Goal: Task Accomplishment & Management: Complete application form

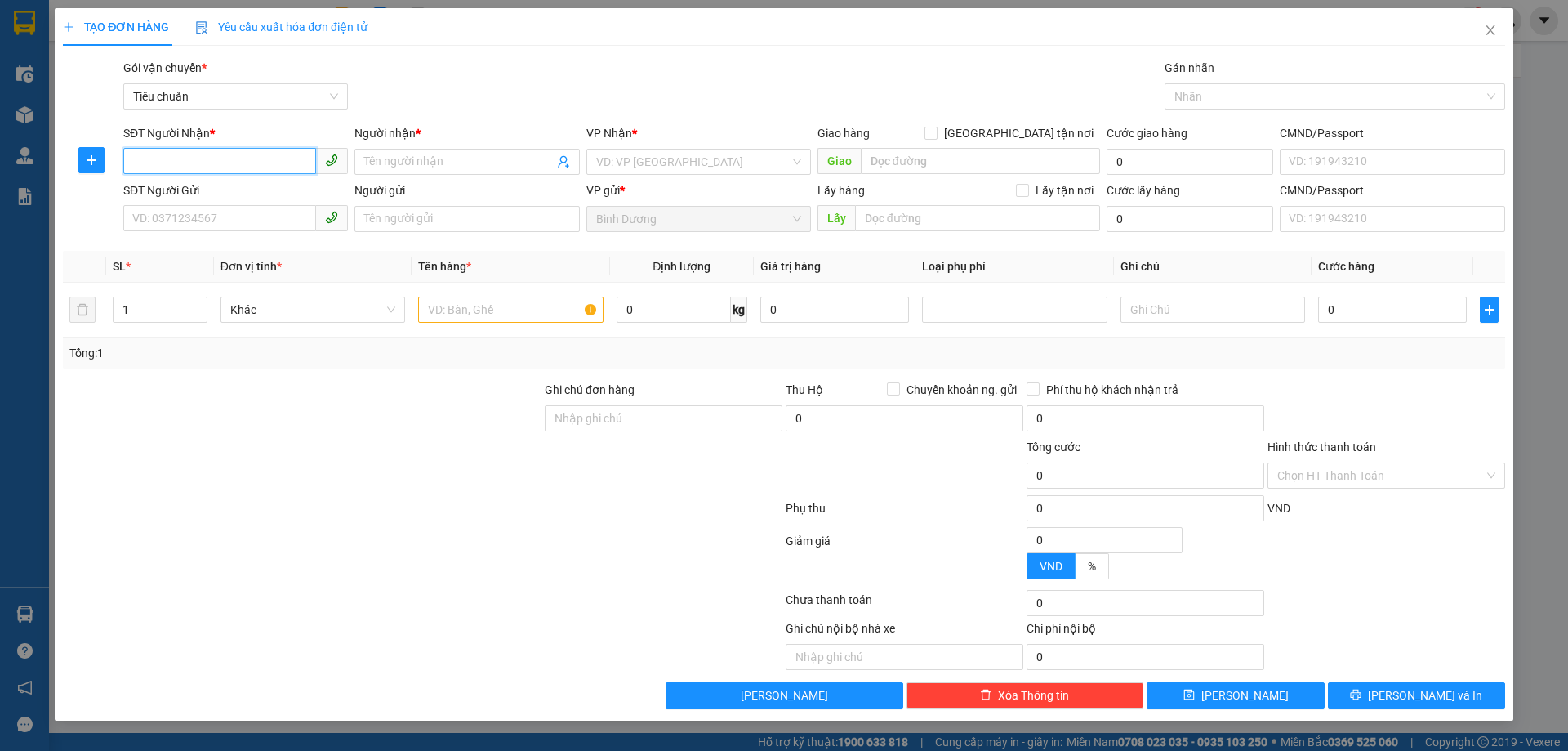
click at [270, 165] on input "SĐT Người Nhận *" at bounding box center [219, 161] width 193 height 26
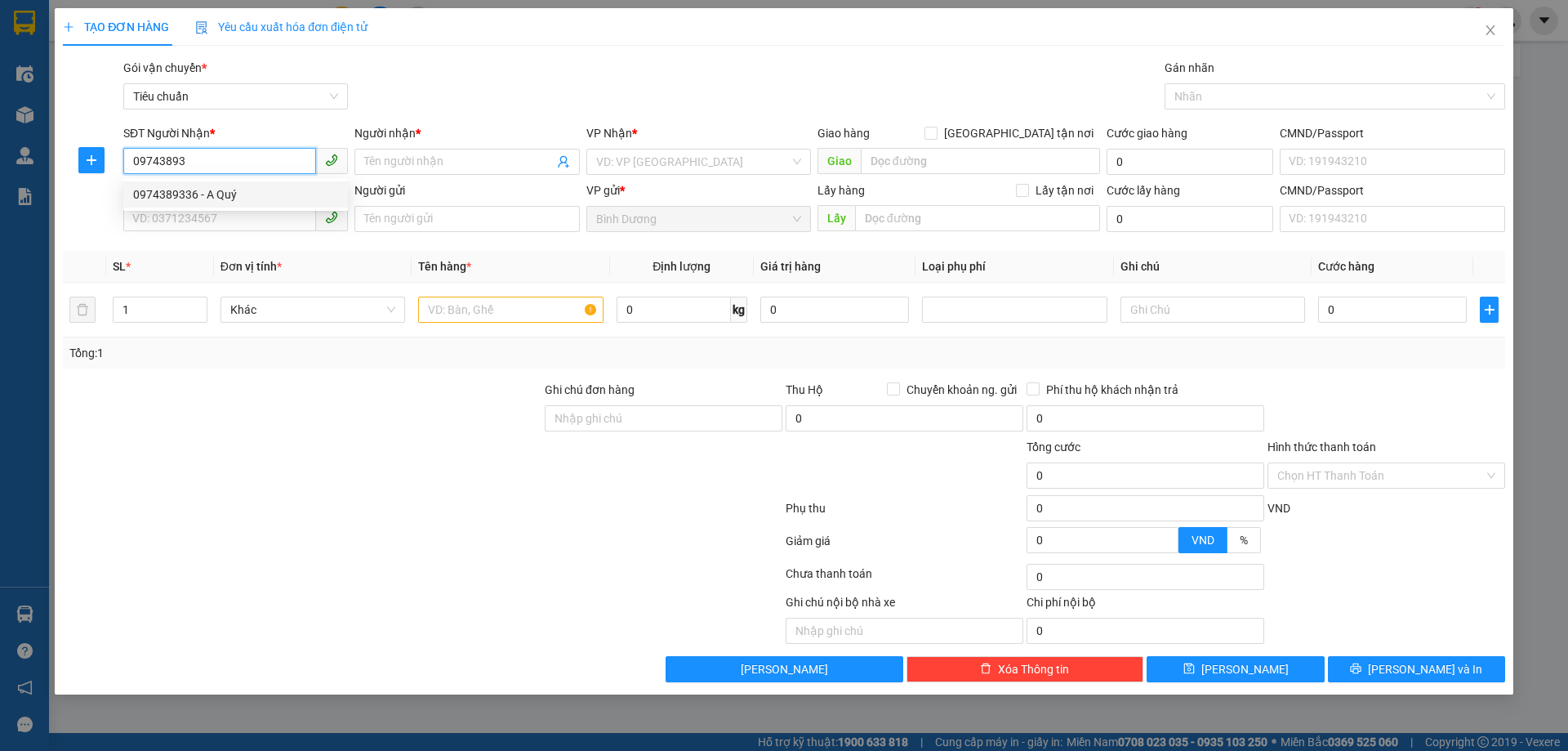
click at [255, 196] on div "0974389336 - A Quý" at bounding box center [235, 195] width 205 height 18
type input "0974389336"
type input "A Quý"
type input "80.000"
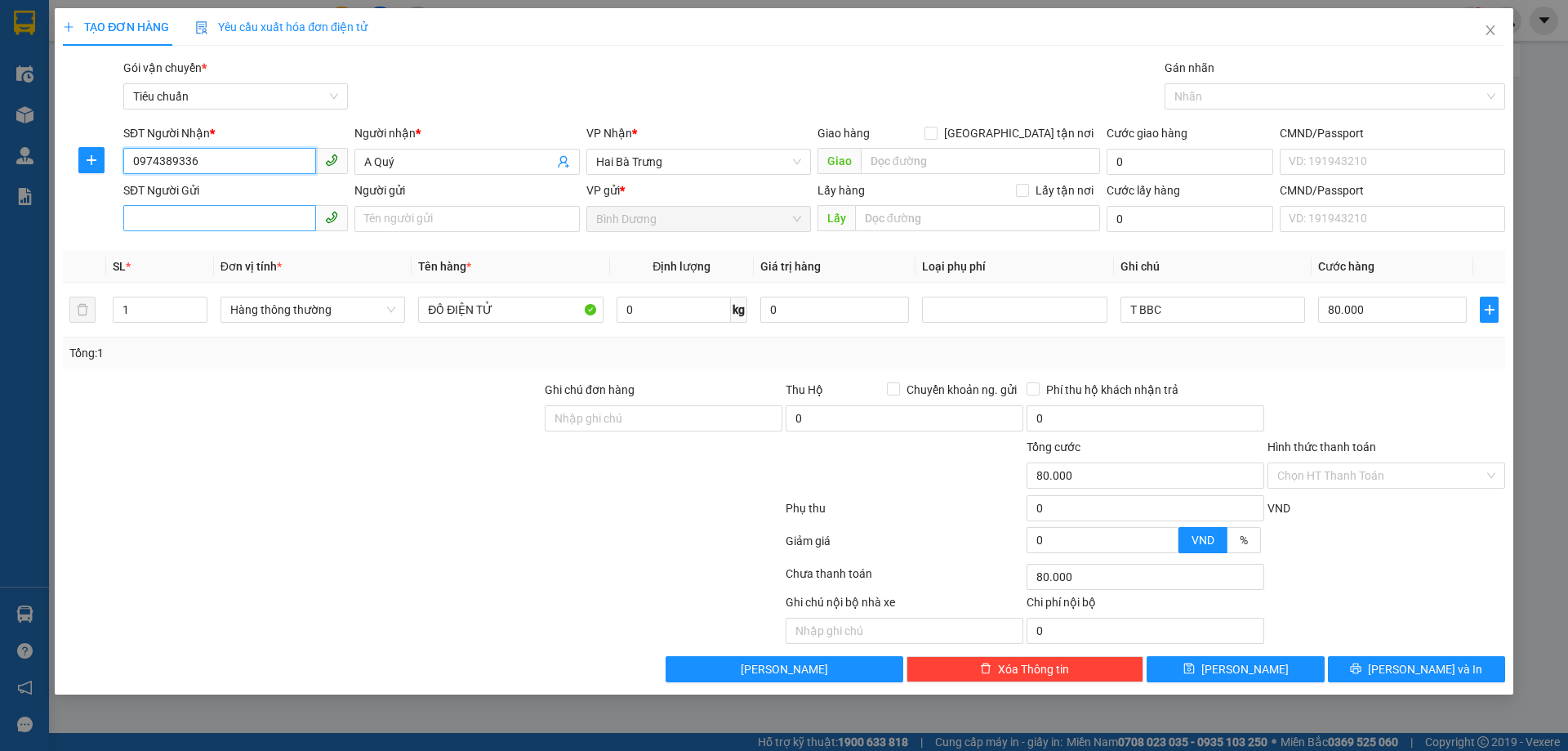
type input "0974389336"
click at [245, 214] on input "SĐT Người Gửi" at bounding box center [219, 218] width 193 height 26
click at [234, 254] on div "0866987386 - A Danh" at bounding box center [235, 252] width 205 height 18
type input "0866987386"
type input "A Danh"
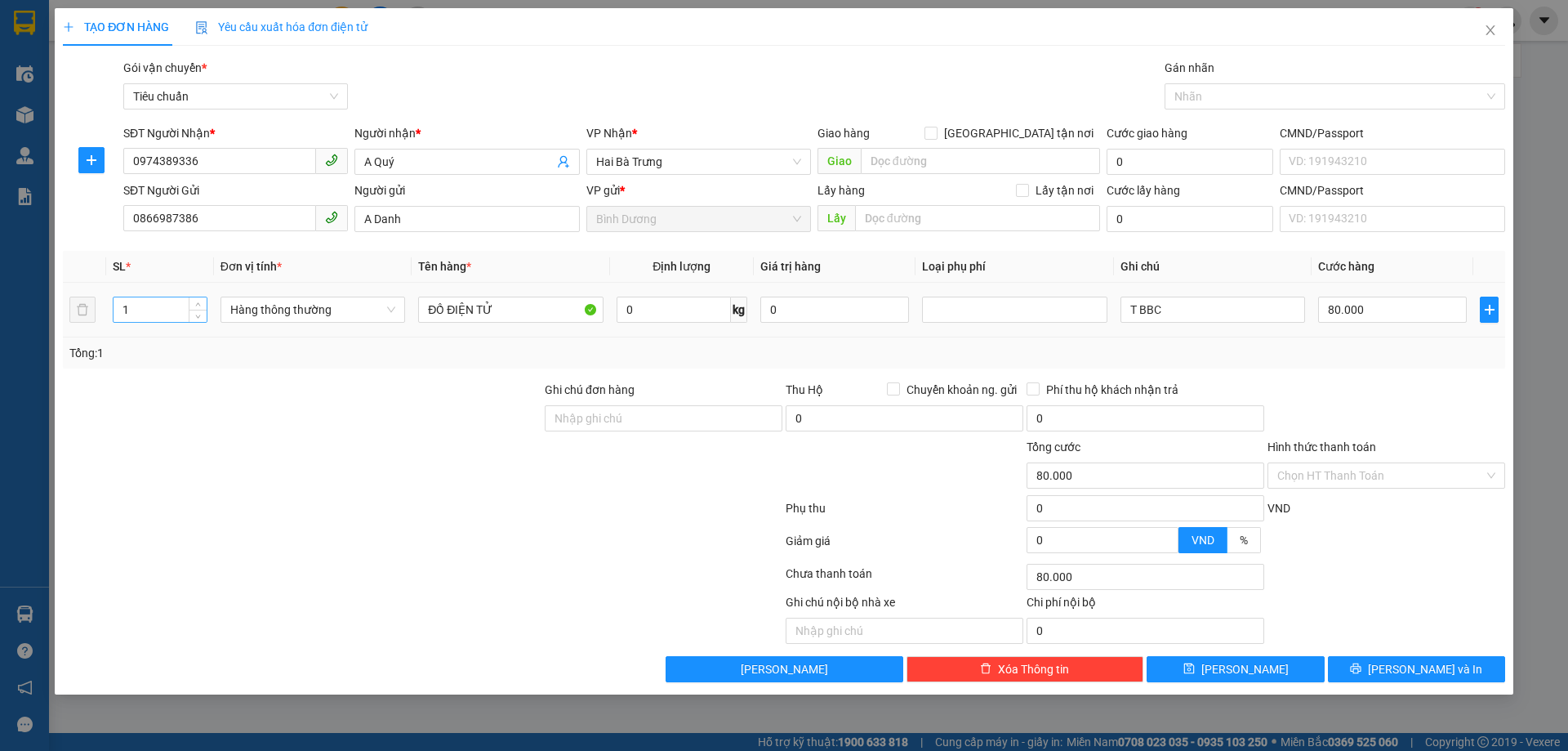
click at [165, 310] on input "1" at bounding box center [160, 310] width 93 height 25
click at [658, 311] on input "0" at bounding box center [674, 310] width 114 height 26
type input "0"
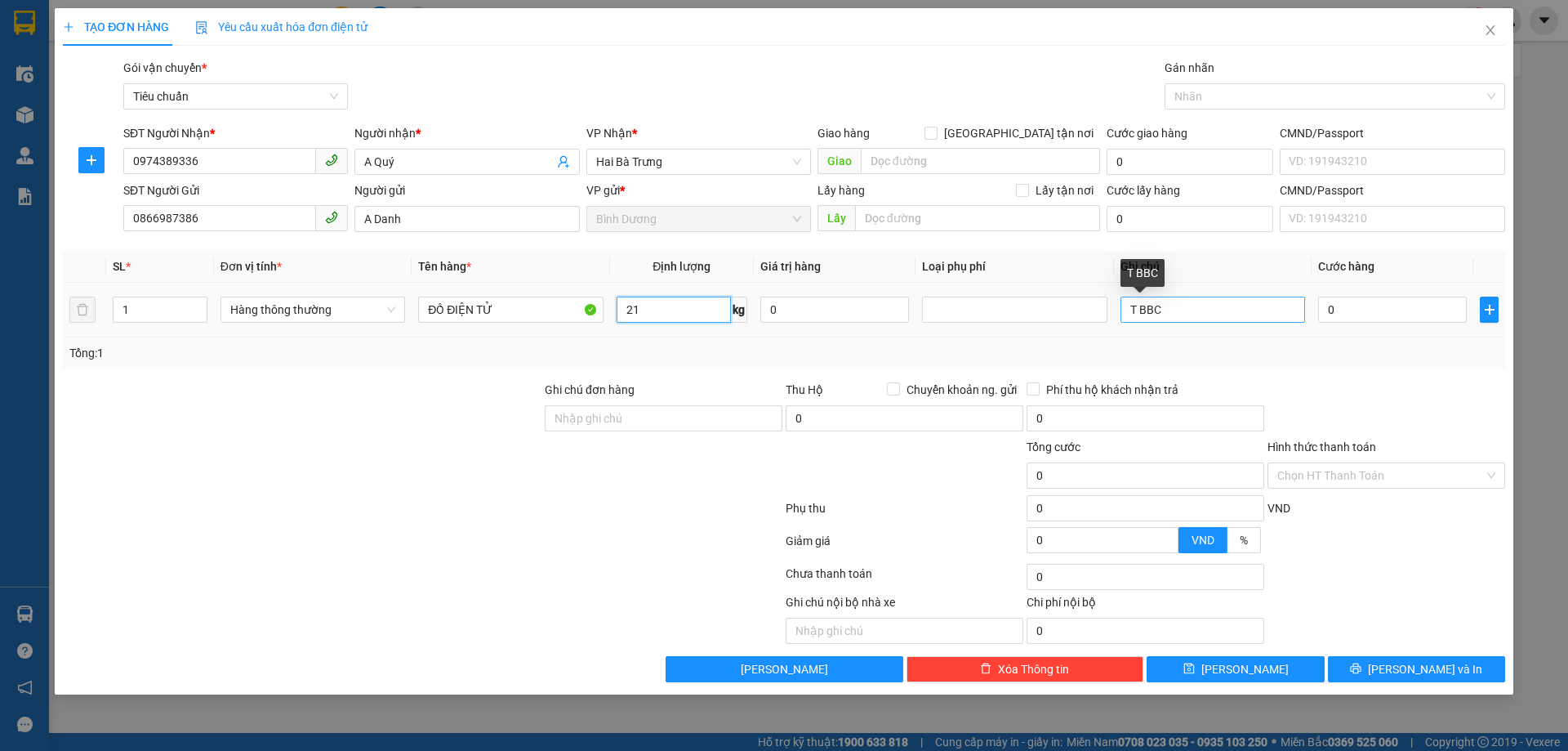
type input "21"
click at [1135, 303] on input "T BBC" at bounding box center [1213, 310] width 185 height 26
type input "60.000"
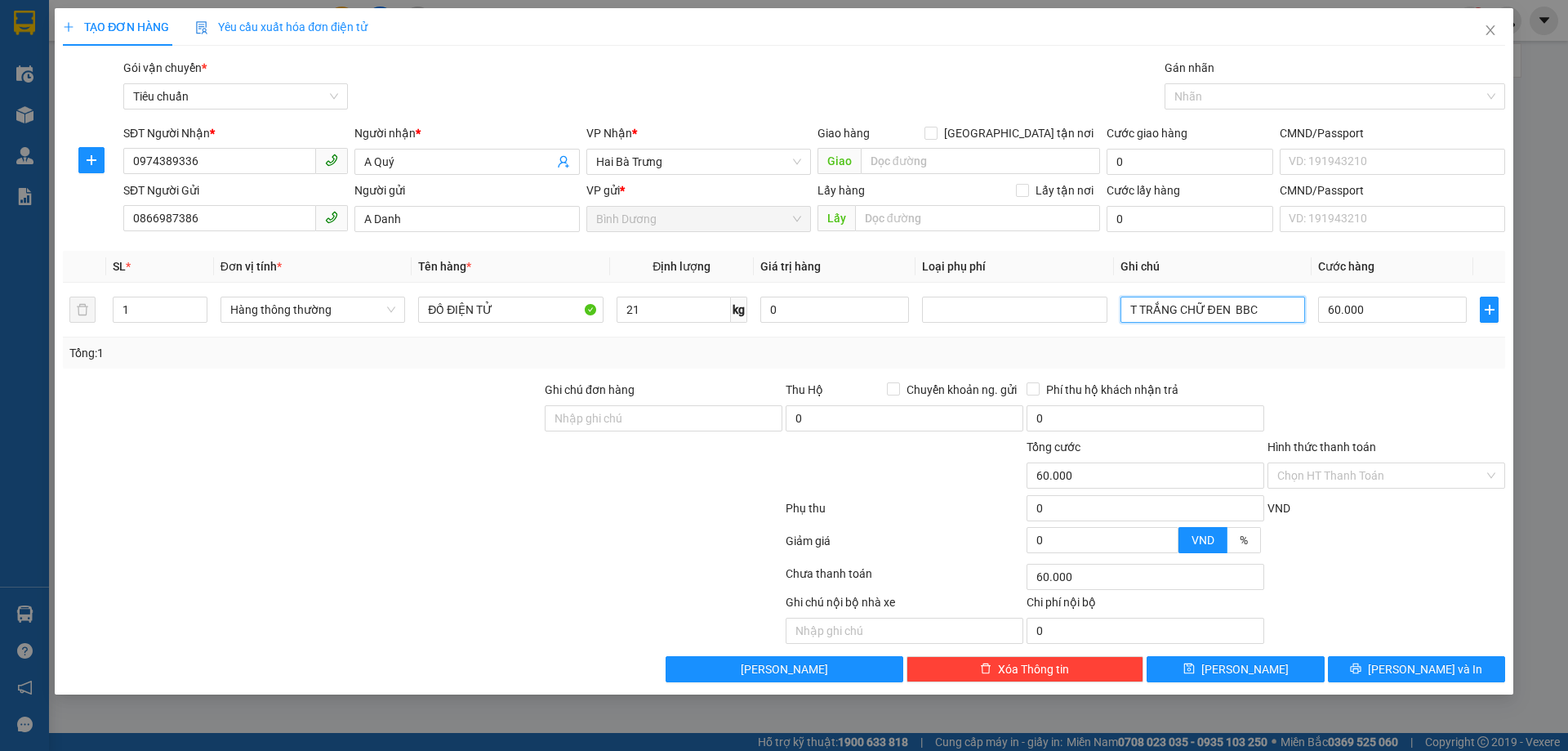
type input "T TRẮNG CHỮ ĐEN BBC"
click at [1356, 372] on div "Transit Pickup Surcharge Ids Transit Deliver Surcharge Ids Transit Deliver Surc…" at bounding box center [783, 371] width 1442 height 623
click at [1459, 676] on button "[PERSON_NAME] và In" at bounding box center [1416, 669] width 177 height 26
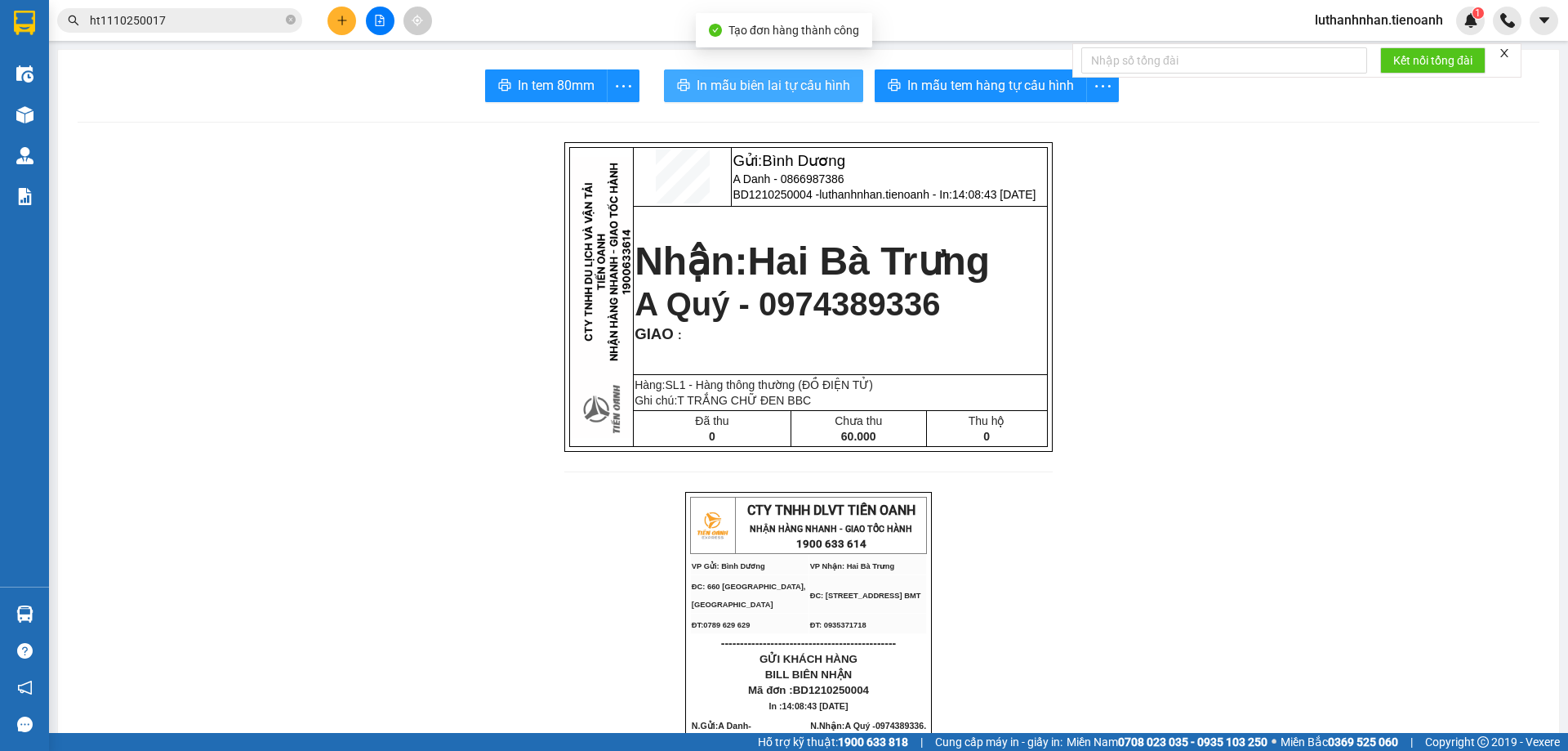
click at [796, 80] on span "In mẫu biên lai tự cấu hình" at bounding box center [773, 85] width 153 height 20
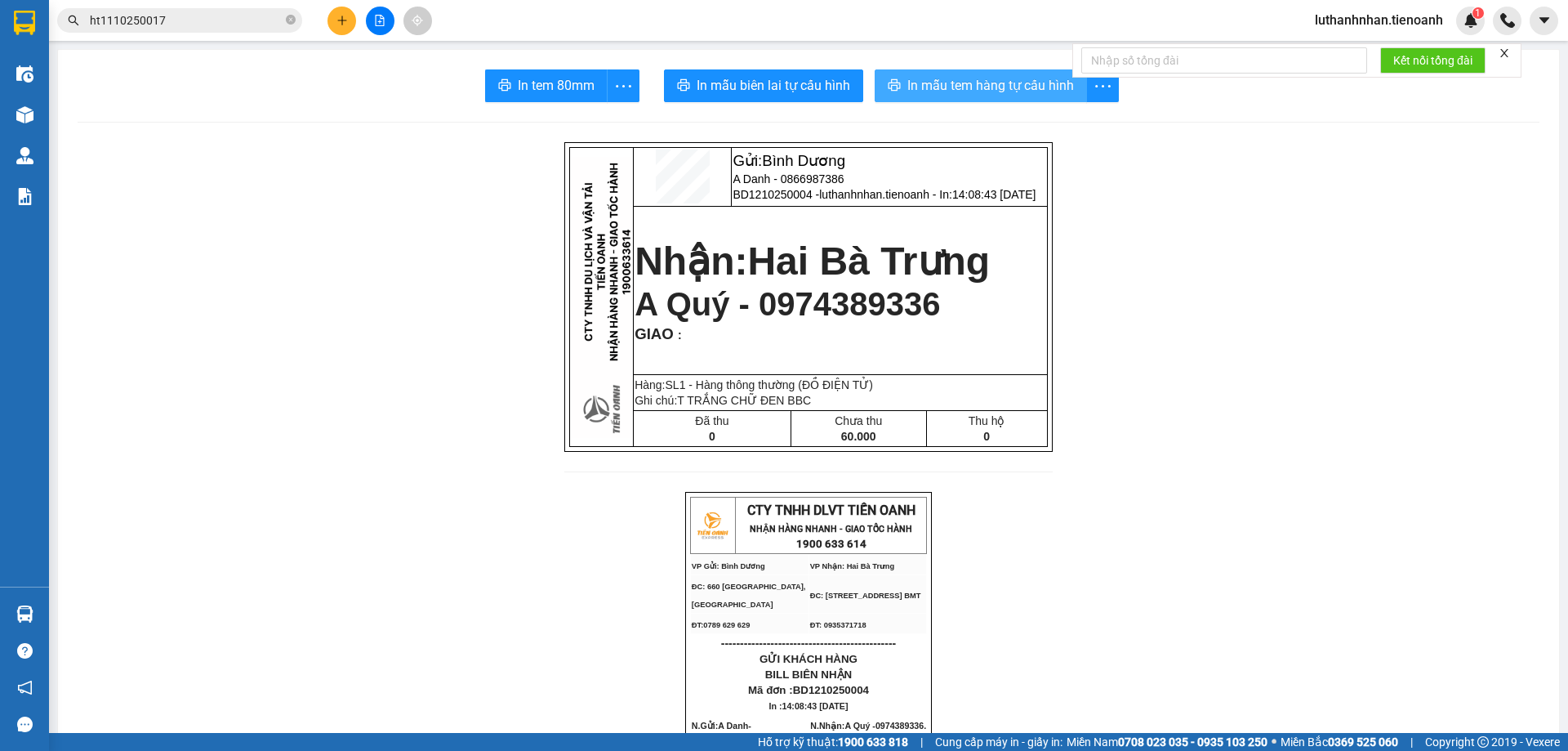
click at [1017, 83] on span "In mẫu tem hàng tự cấu hình" at bounding box center [990, 85] width 166 height 20
click at [1374, 17] on span "luthanhnhan.tienoanh" at bounding box center [1378, 19] width 154 height 20
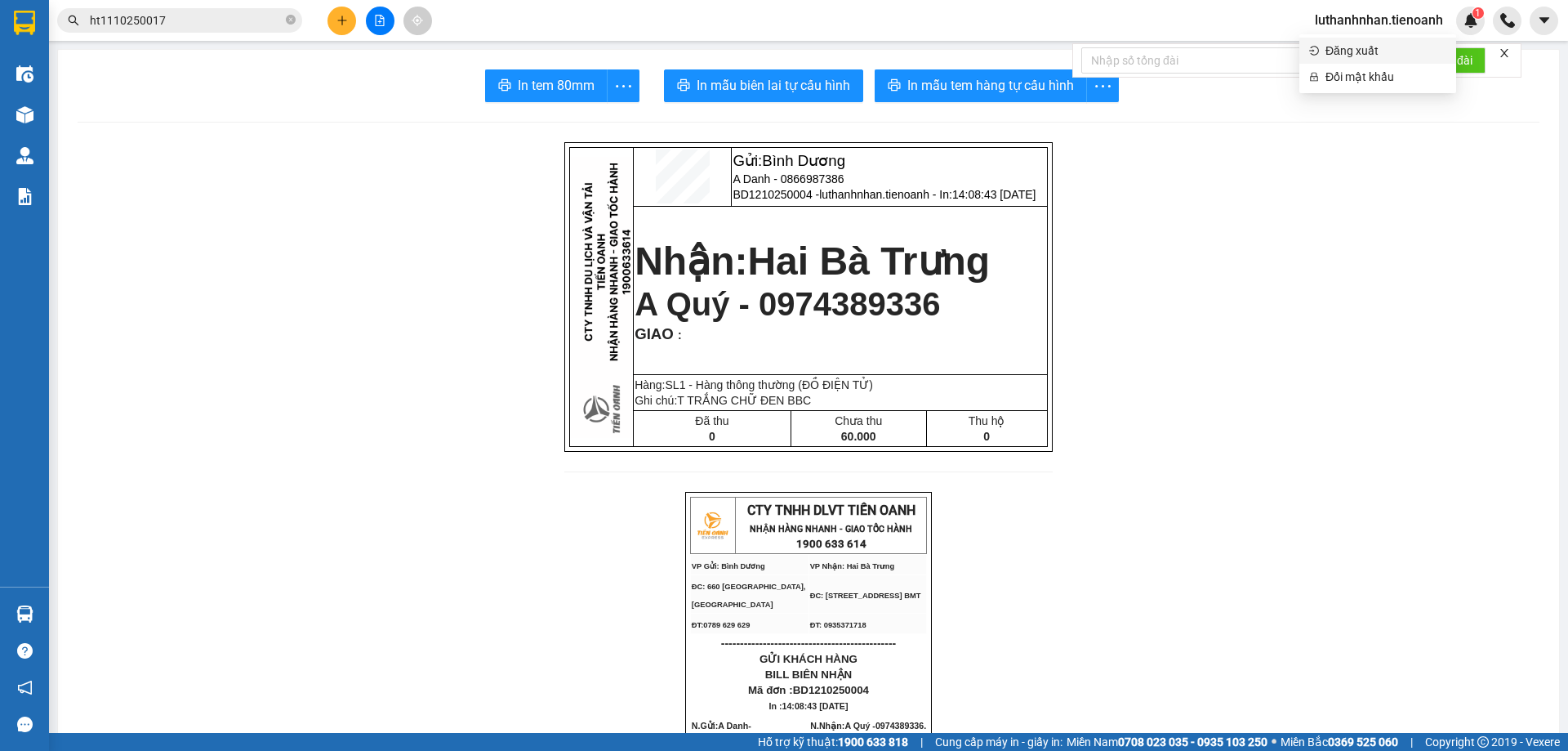
click at [1381, 45] on span "Đăng xuất" at bounding box center [1385, 50] width 121 height 18
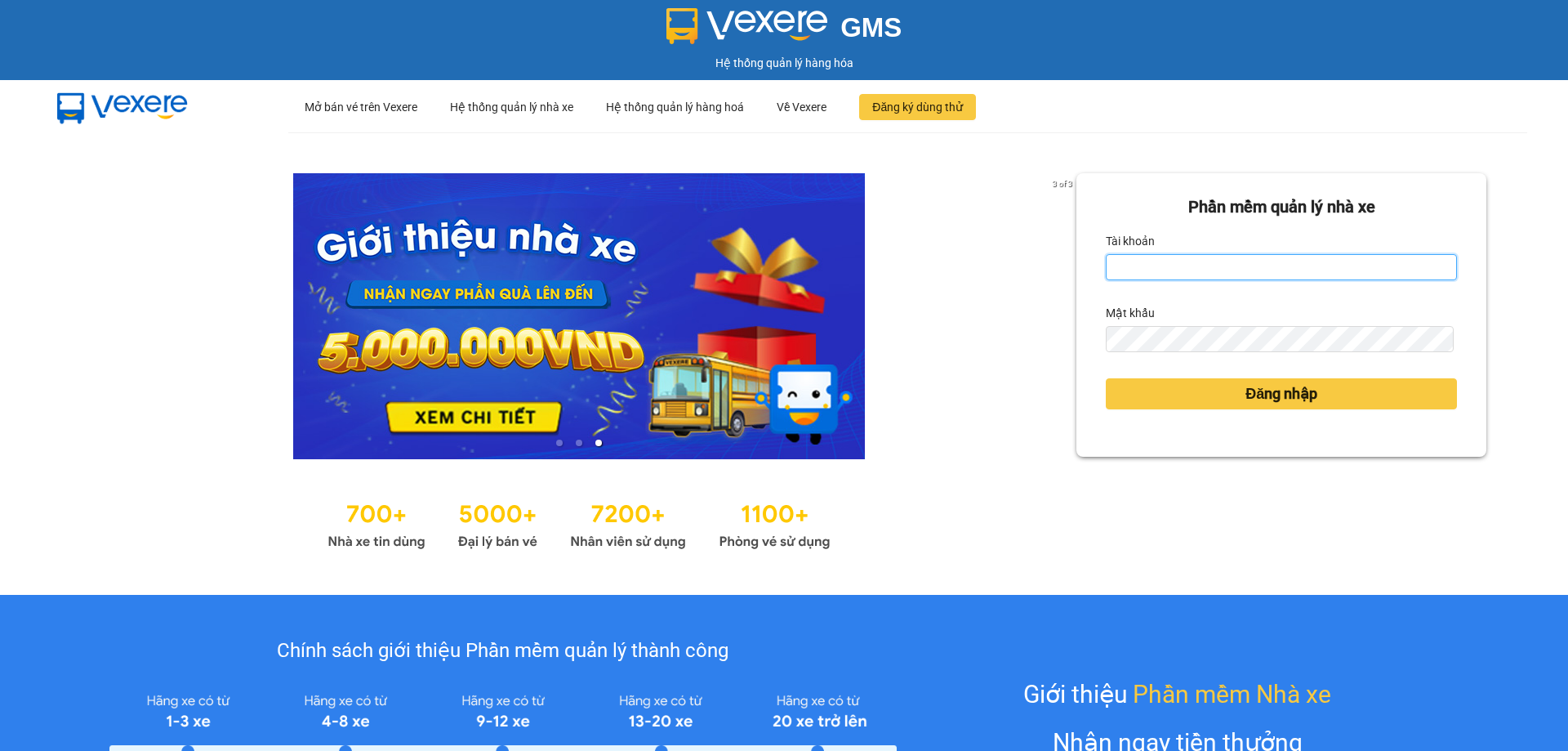
click at [1191, 255] on input "Tài khoản" at bounding box center [1281, 268] width 351 height 26
type input "duykha.tienoanh"
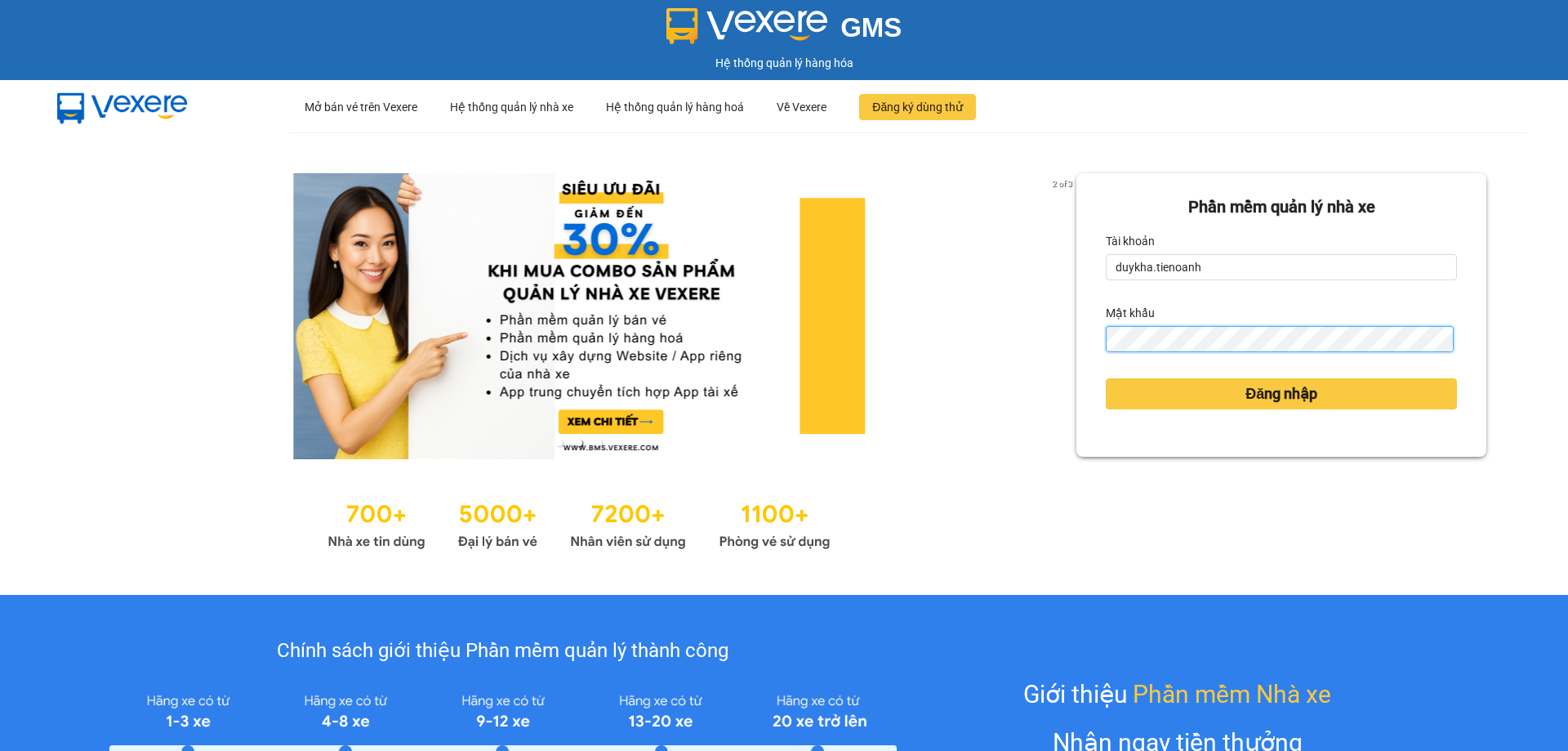
click at [1106, 379] on button "Đăng nhập" at bounding box center [1281, 394] width 351 height 31
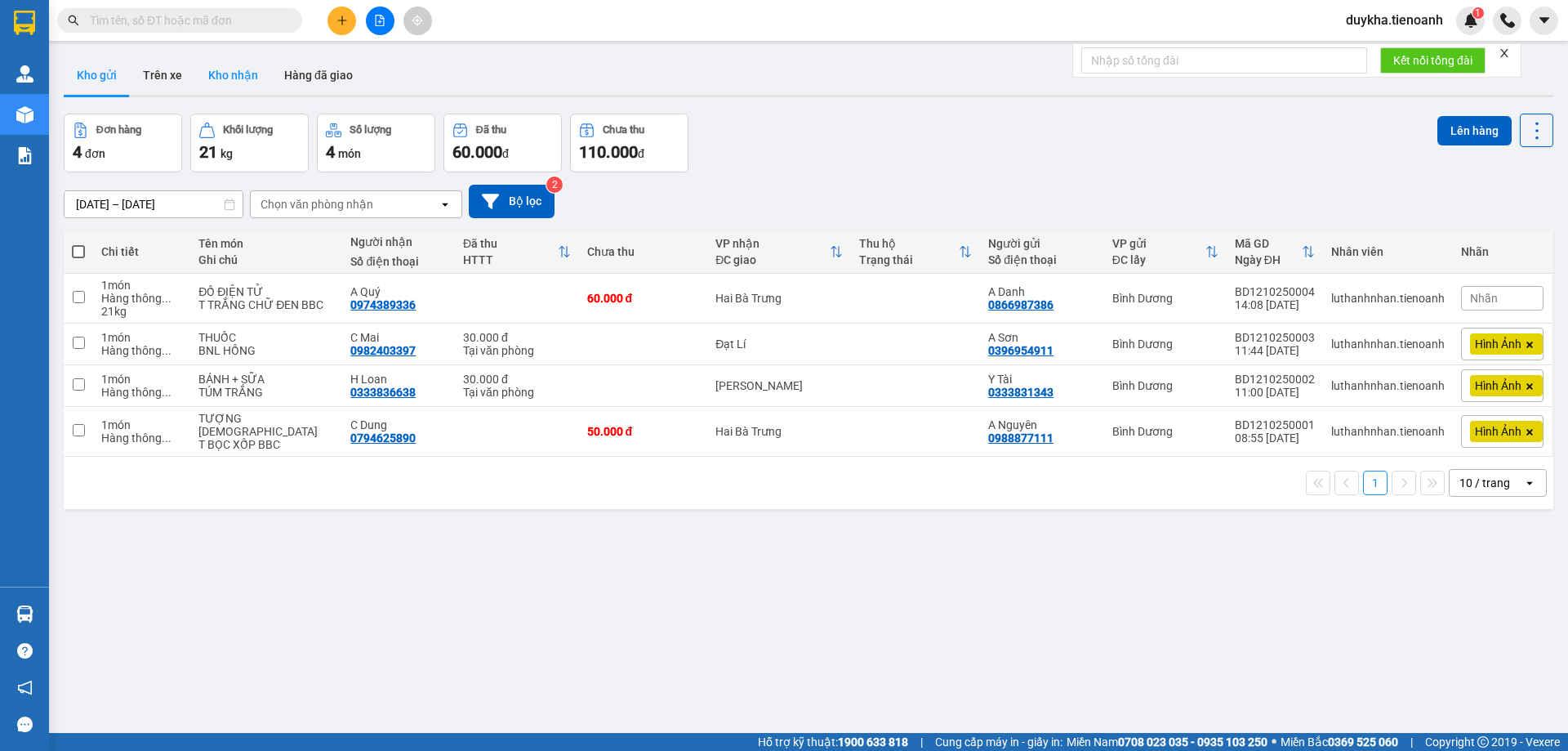
click at [235, 77] on button "Kho nhận" at bounding box center [233, 75] width 76 height 40
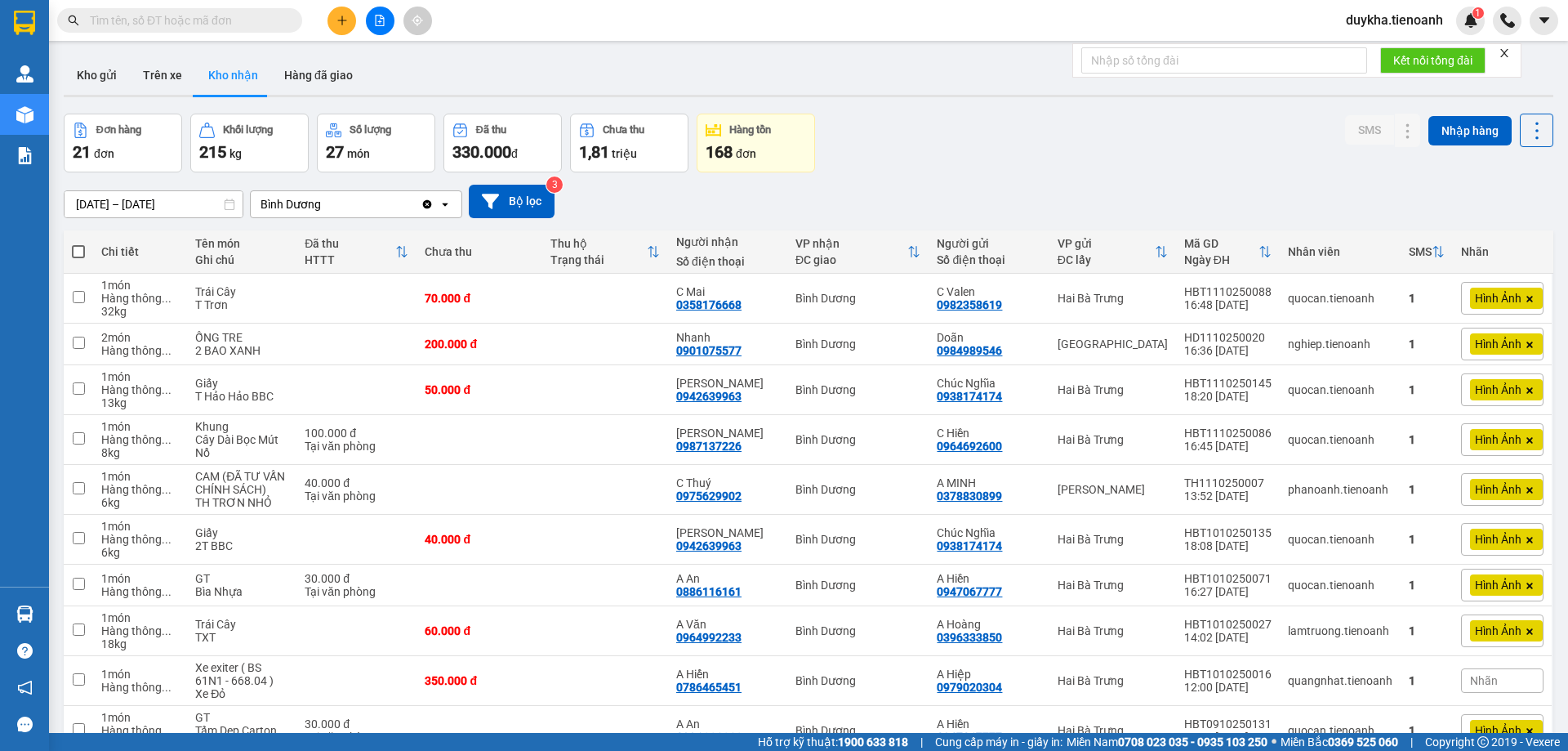
click at [1015, 188] on div "[DATE] – [DATE] Press the down arrow key to interact with the calendar and sele…" at bounding box center [808, 202] width 1490 height 33
click at [278, 18] on input "text" at bounding box center [186, 20] width 193 height 18
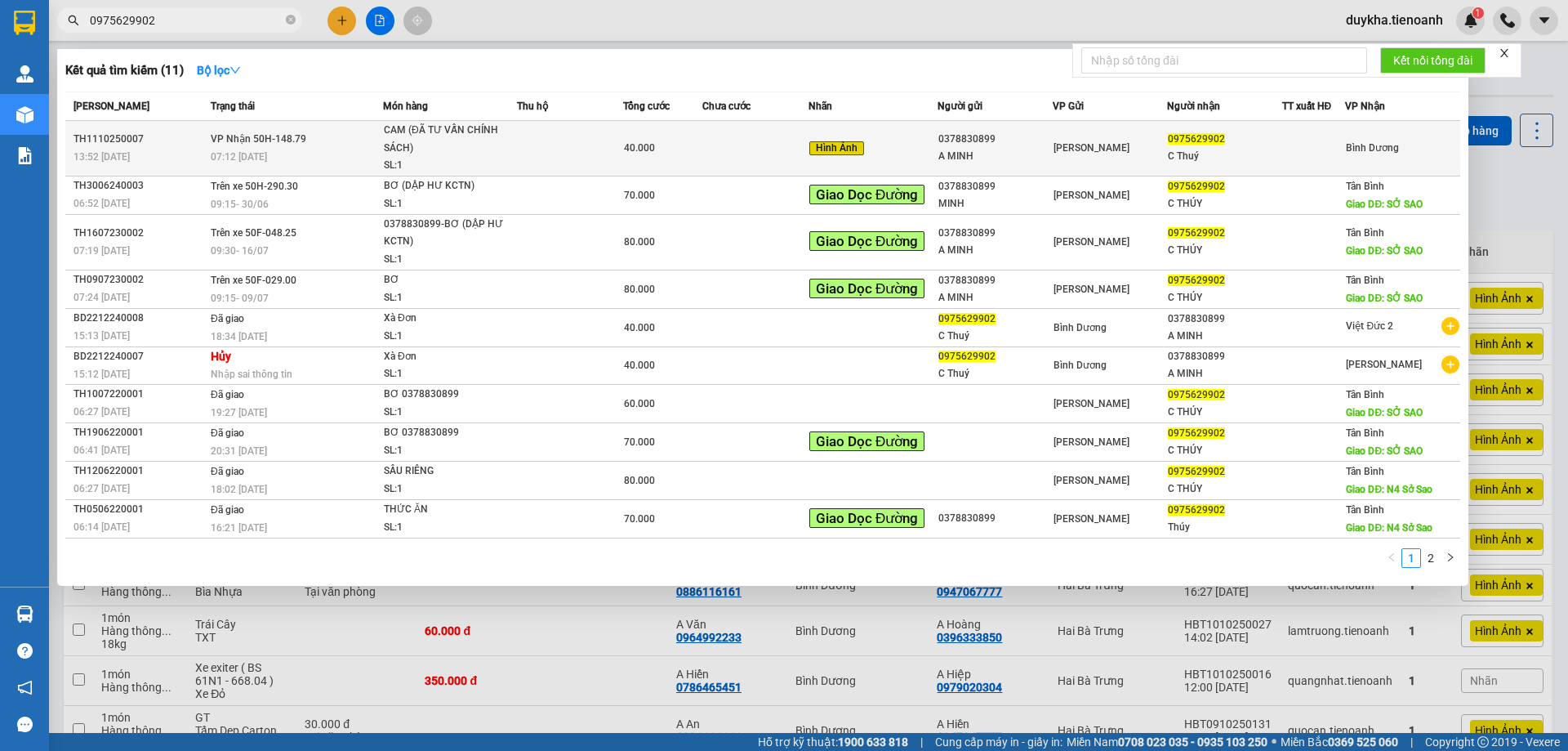
type input "0975629902"
click at [554, 136] on td at bounding box center [569, 148] width 106 height 55
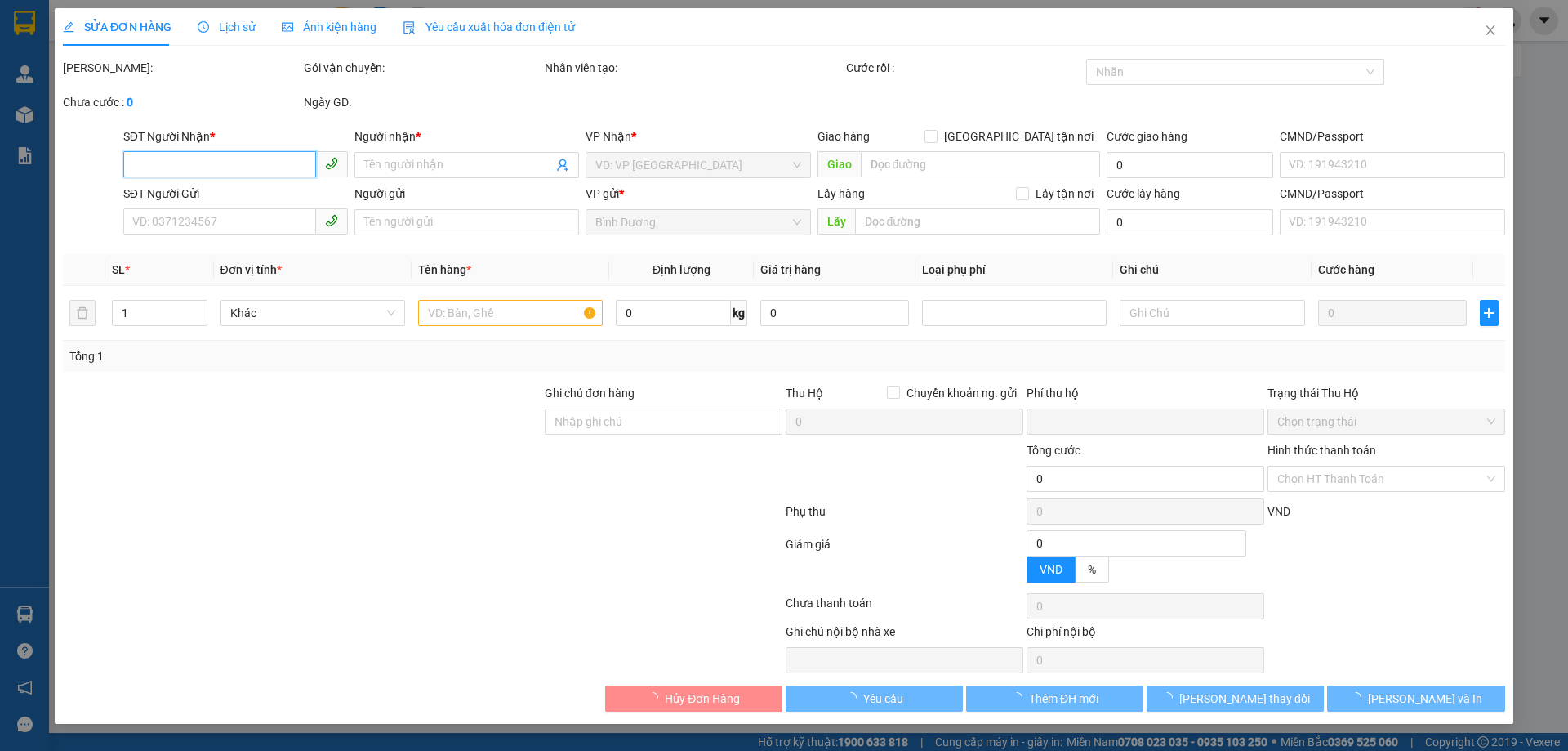
type input "0975629902"
type input "C Thuý"
type input "0378830899"
type input "A MINH"
type input "0"
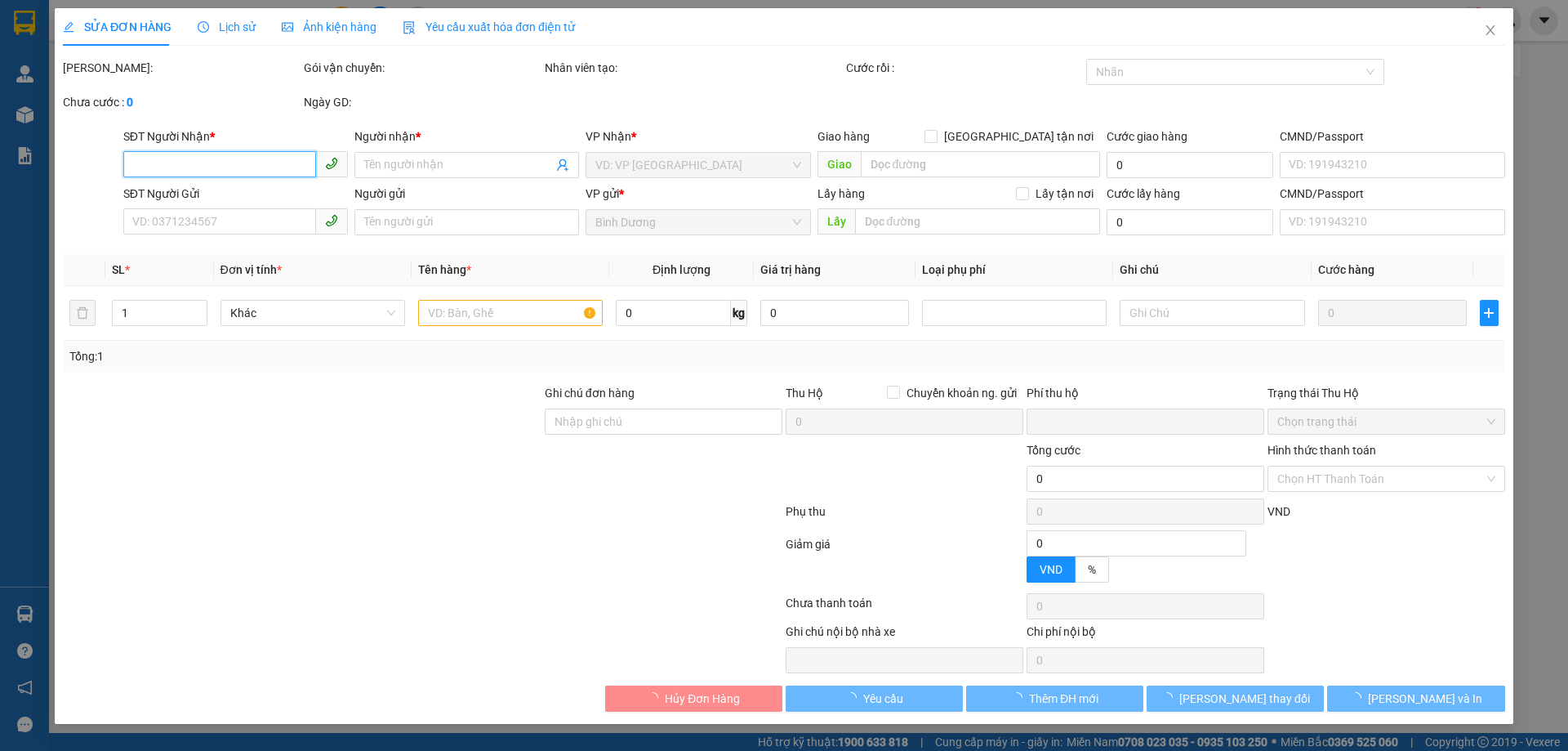
type input "40.000"
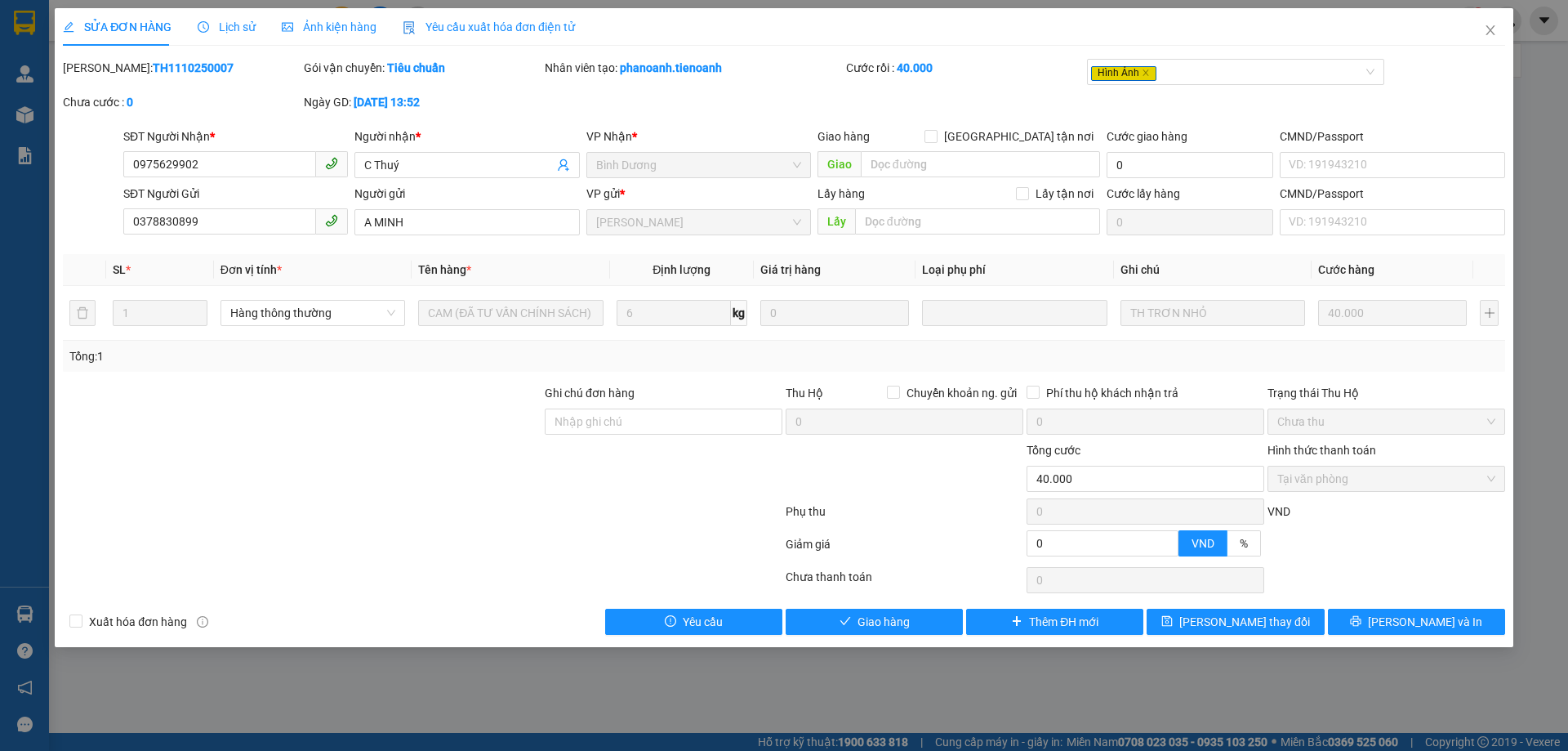
click at [231, 26] on span "Lịch sử" at bounding box center [227, 26] width 58 height 13
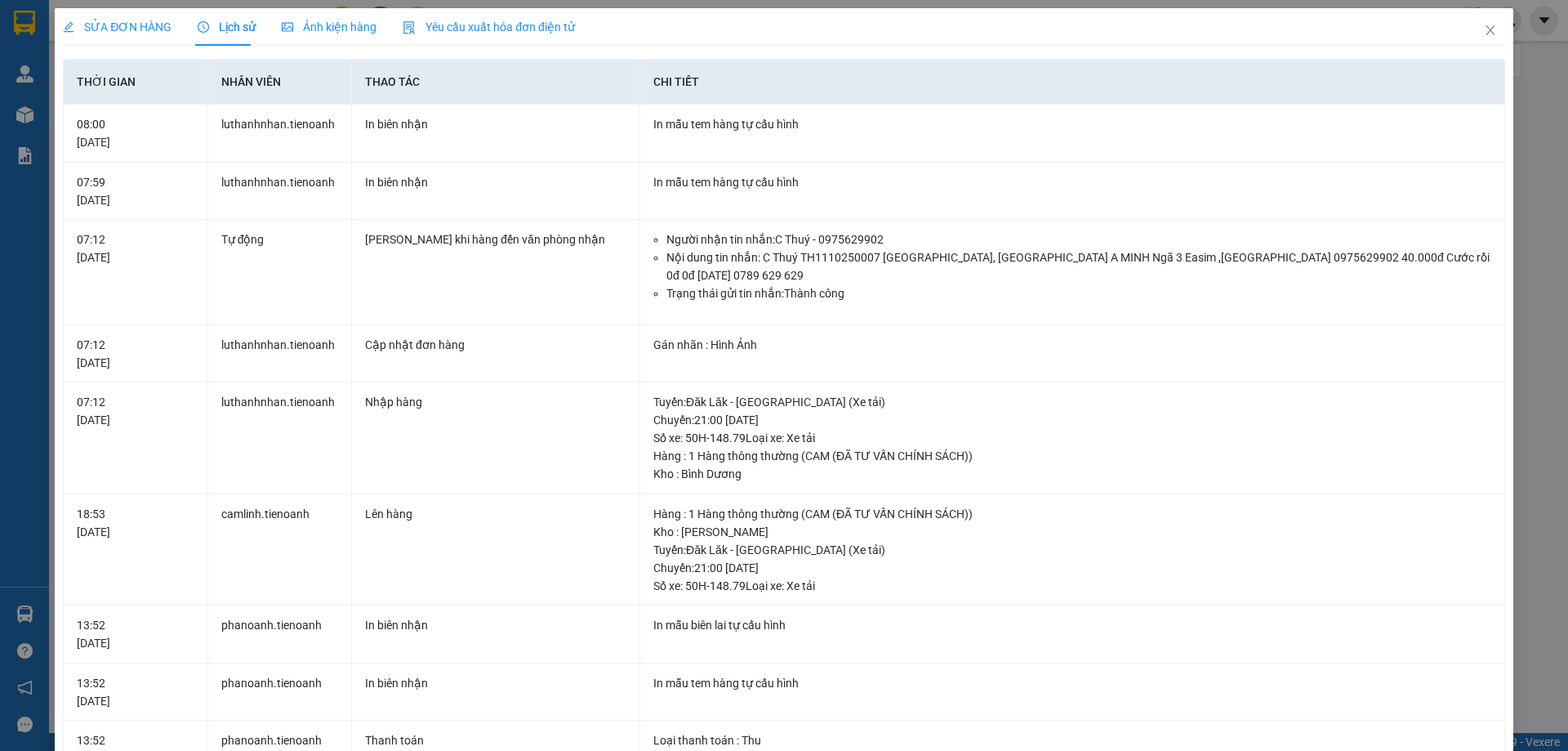
click at [145, 20] on span "SỬA ĐƠN HÀNG" at bounding box center [116, 26] width 108 height 13
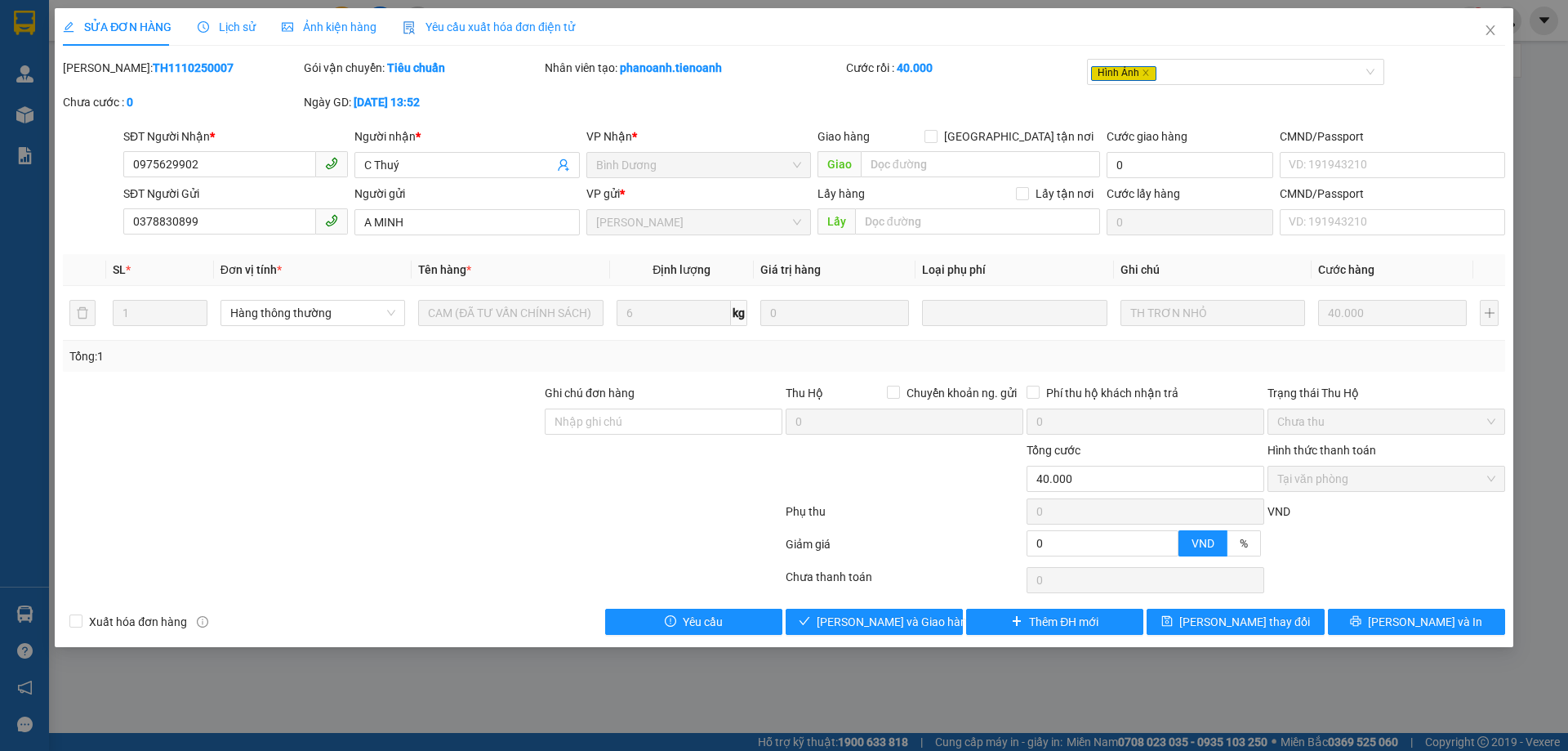
click at [227, 23] on span "Lịch sử" at bounding box center [227, 26] width 58 height 13
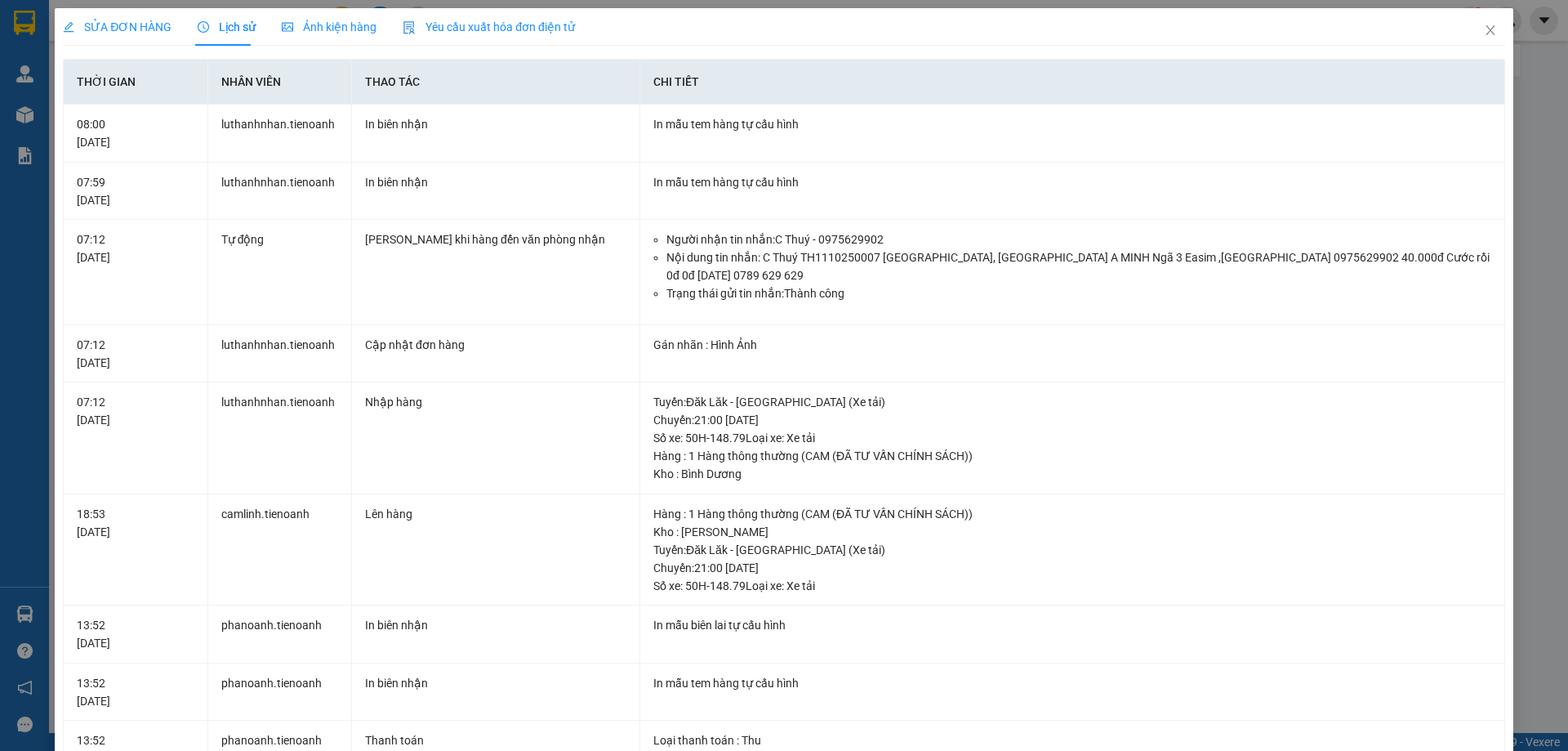
click at [344, 30] on span "Ảnh kiện hàng" at bounding box center [329, 26] width 95 height 13
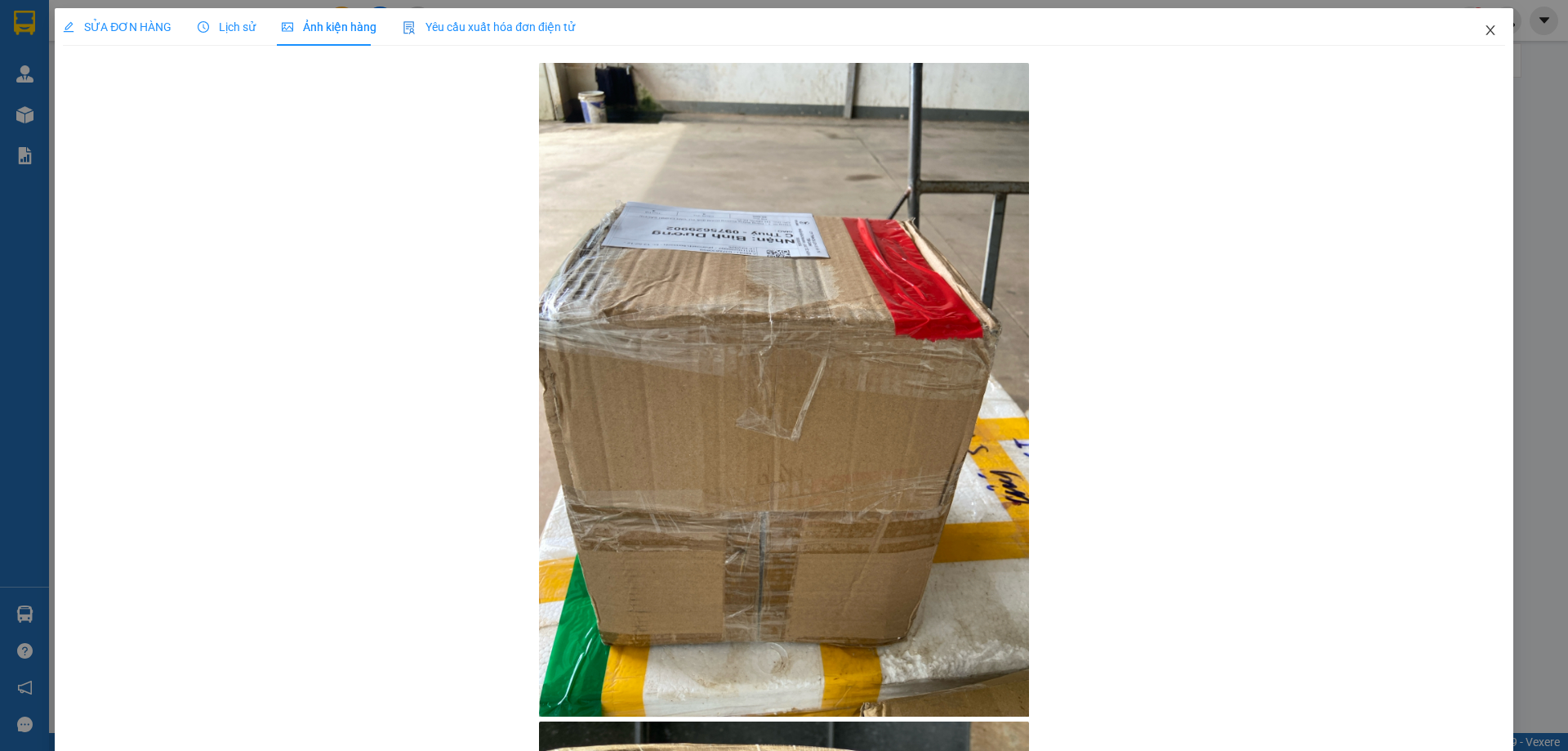
click at [1484, 34] on icon "close" at bounding box center [1490, 30] width 13 height 13
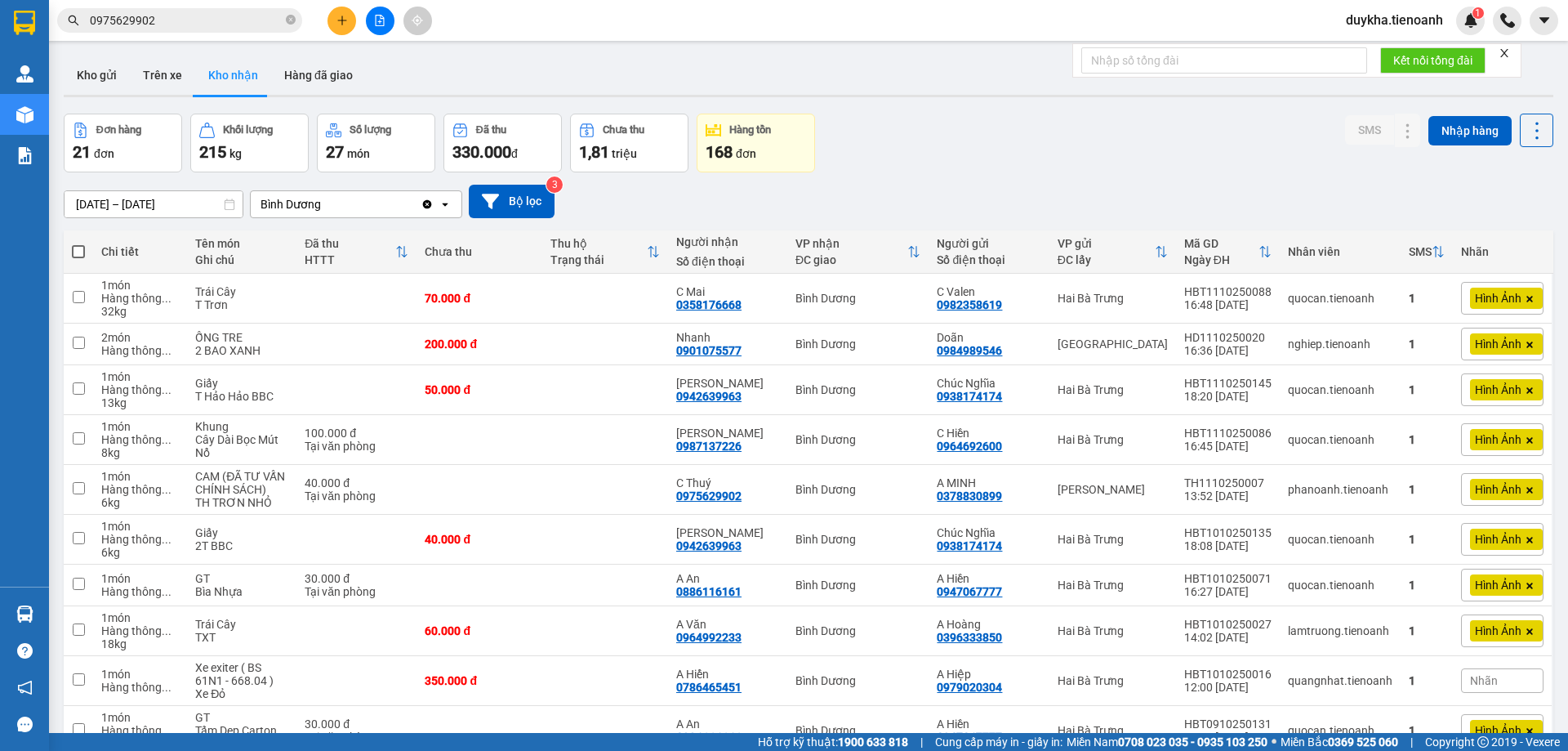
click at [242, 25] on input "0975629902" at bounding box center [186, 20] width 193 height 18
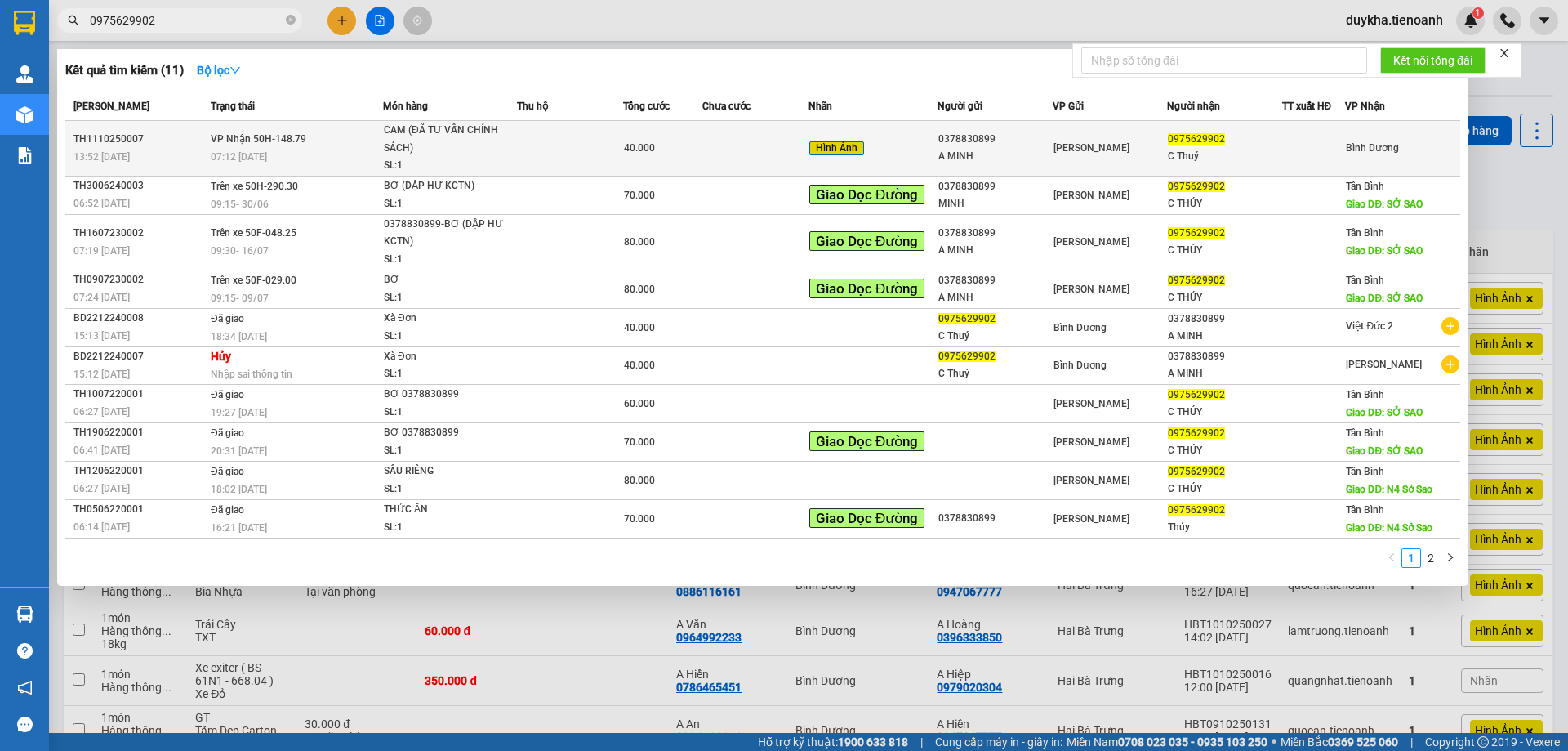
click at [327, 125] on td "VP Nhận 50H-148.79 07:12 [DATE]" at bounding box center [295, 148] width 176 height 55
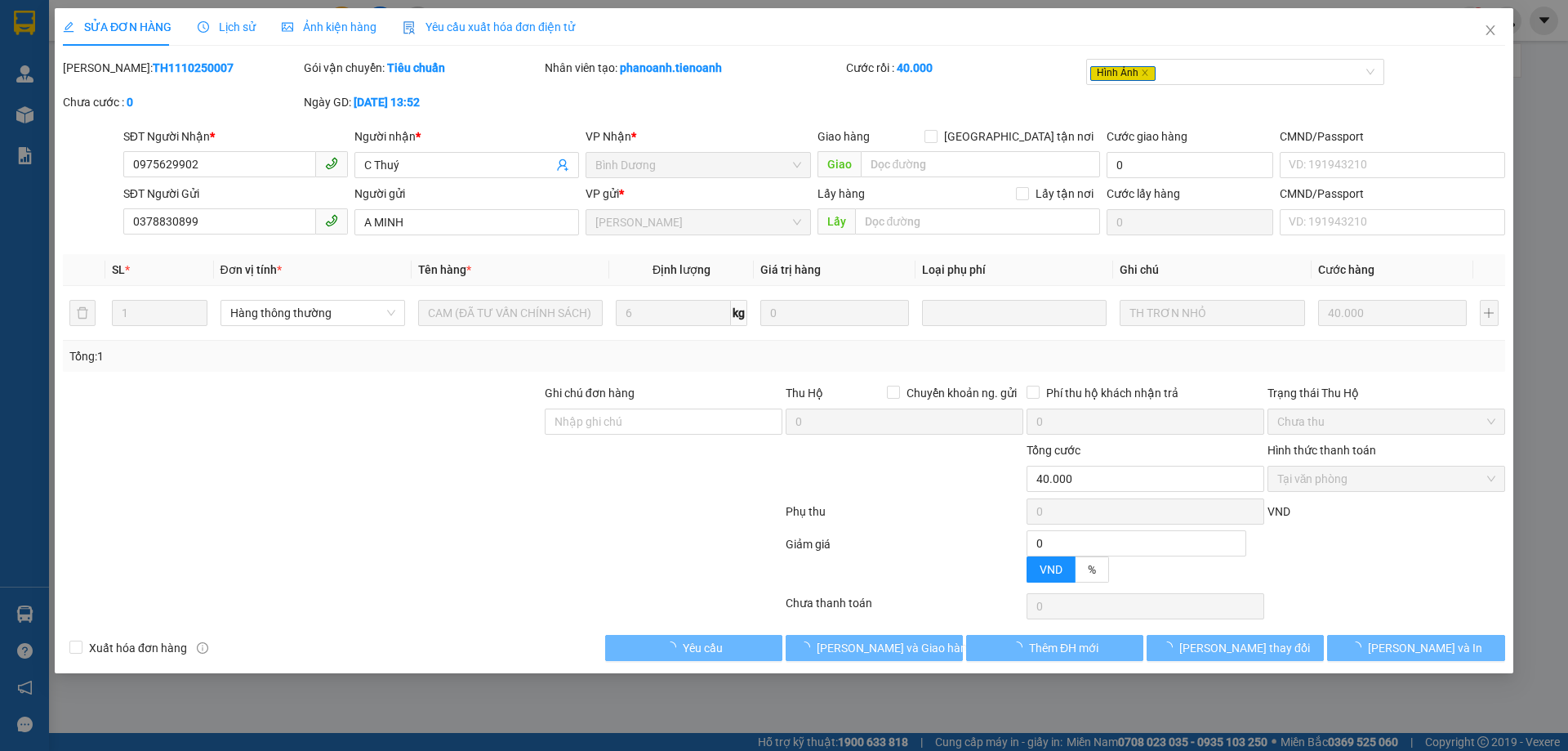
type input "0975629902"
type input "C Thuý"
type input "0378830899"
type input "A MINH"
type input "0"
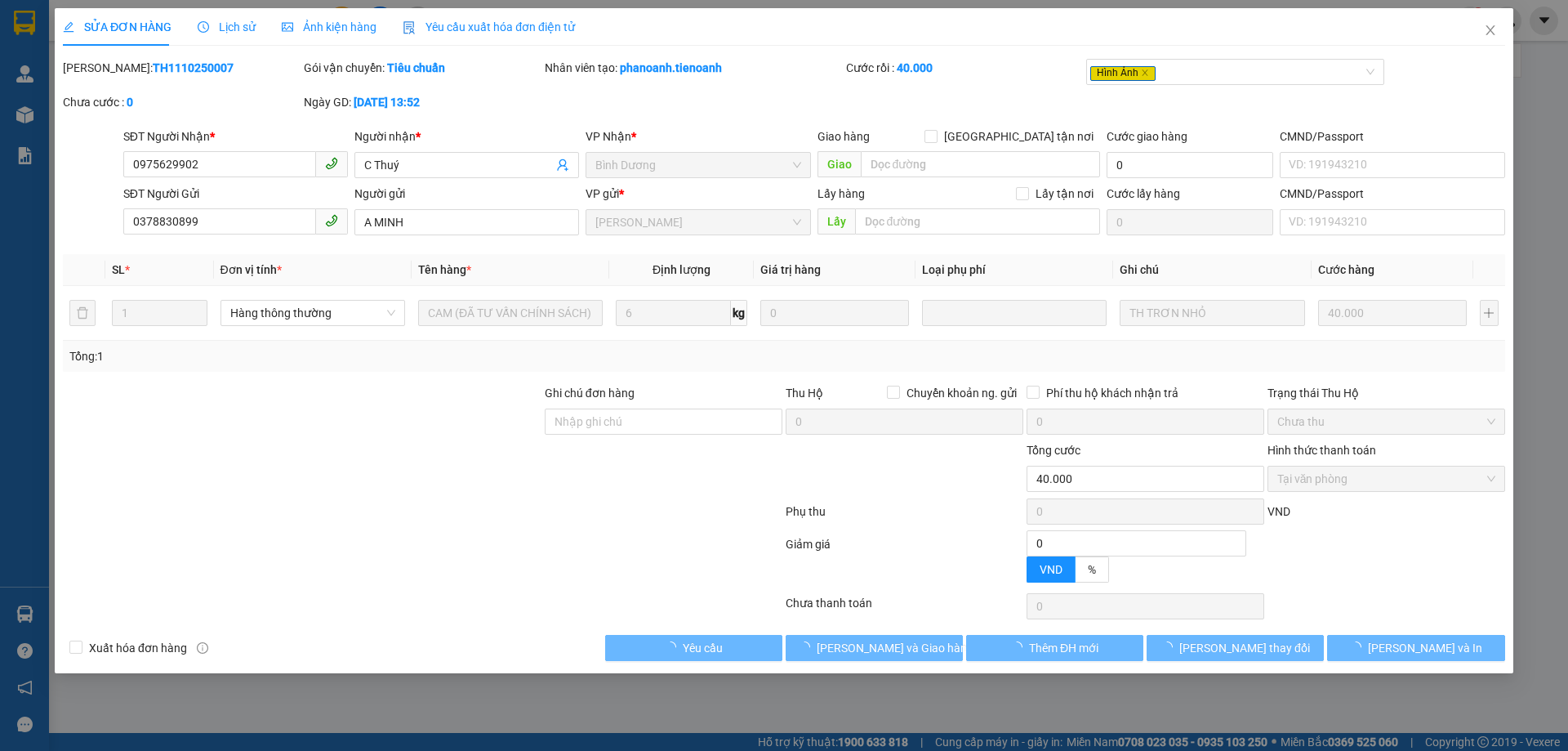
type input "40.000"
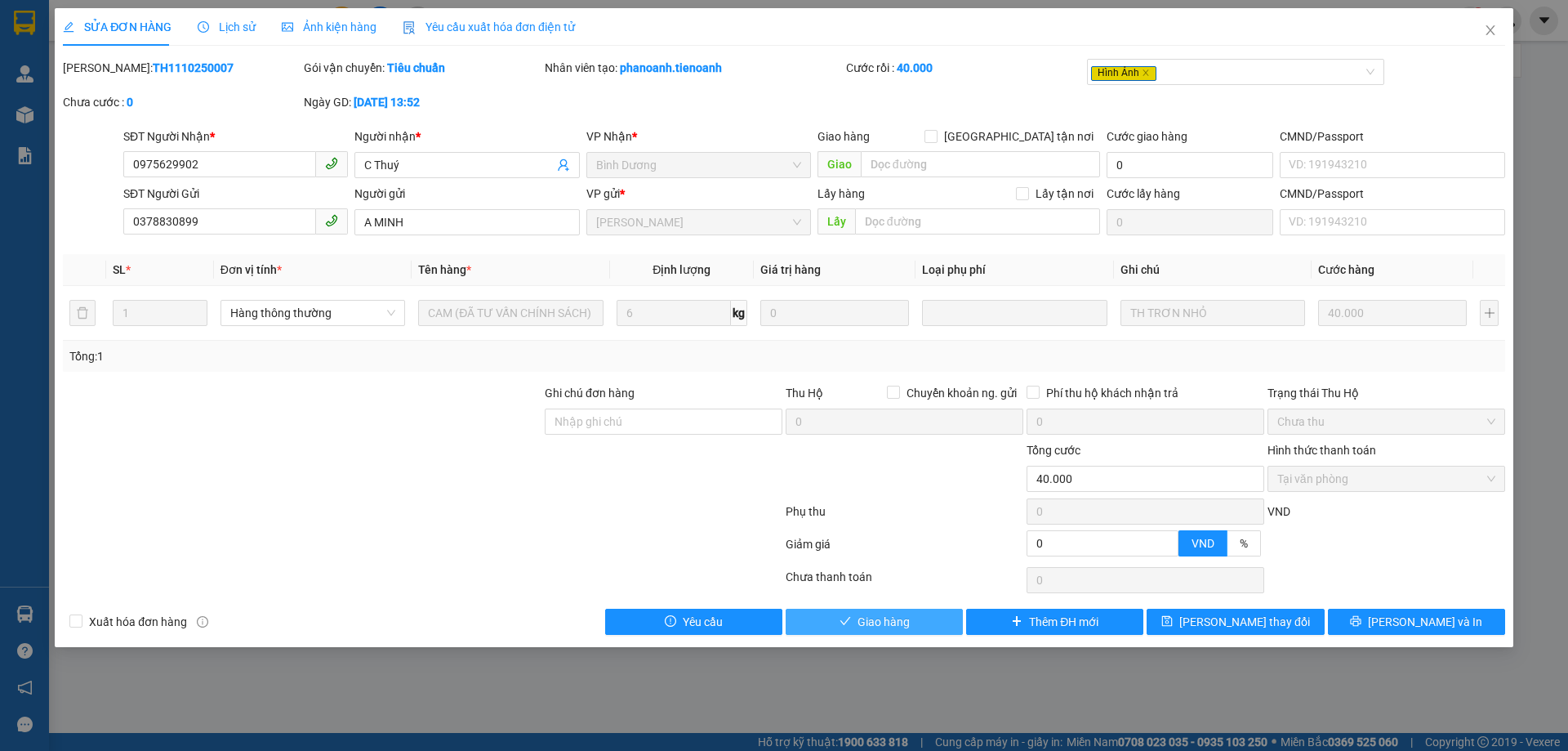
click at [927, 630] on button "Giao hàng" at bounding box center [874, 622] width 177 height 26
